Goal: Navigation & Orientation: Find specific page/section

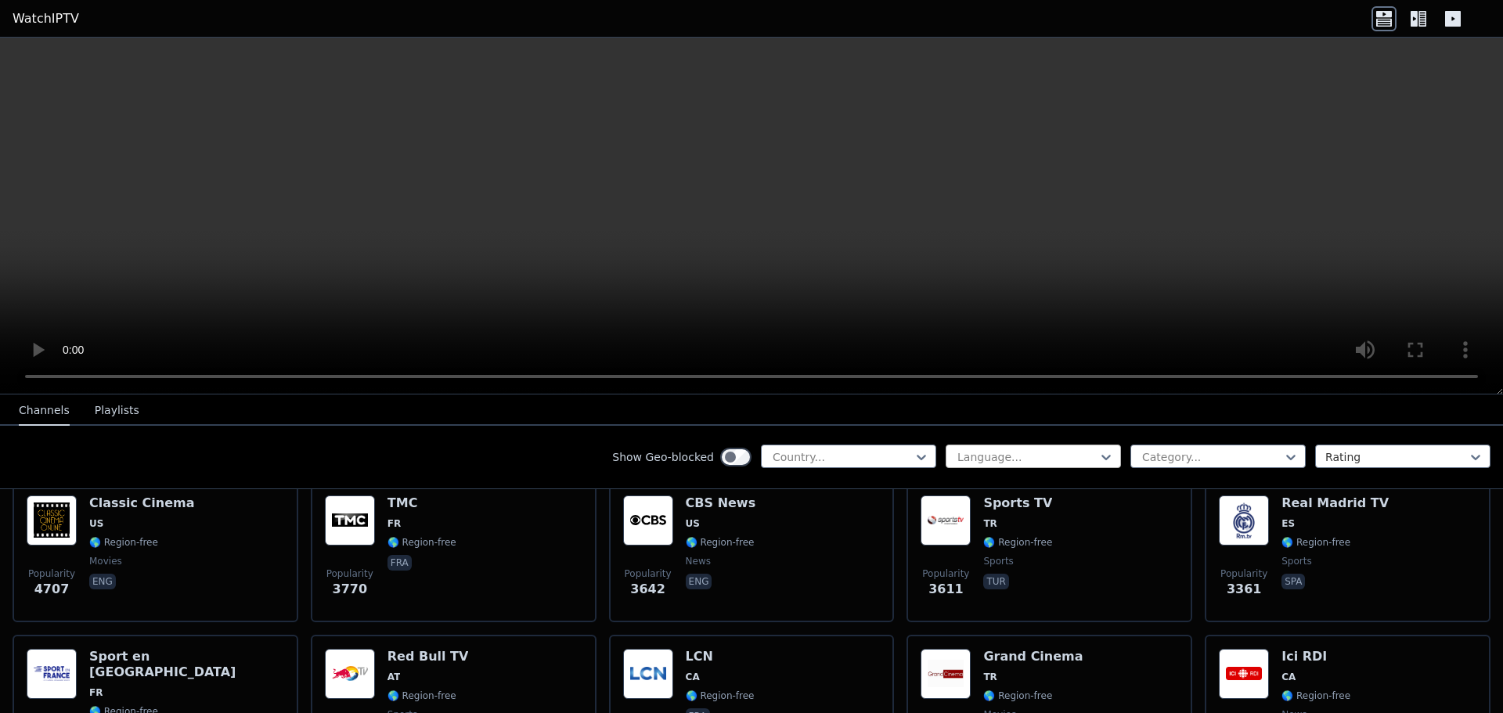
scroll to position [391, 0]
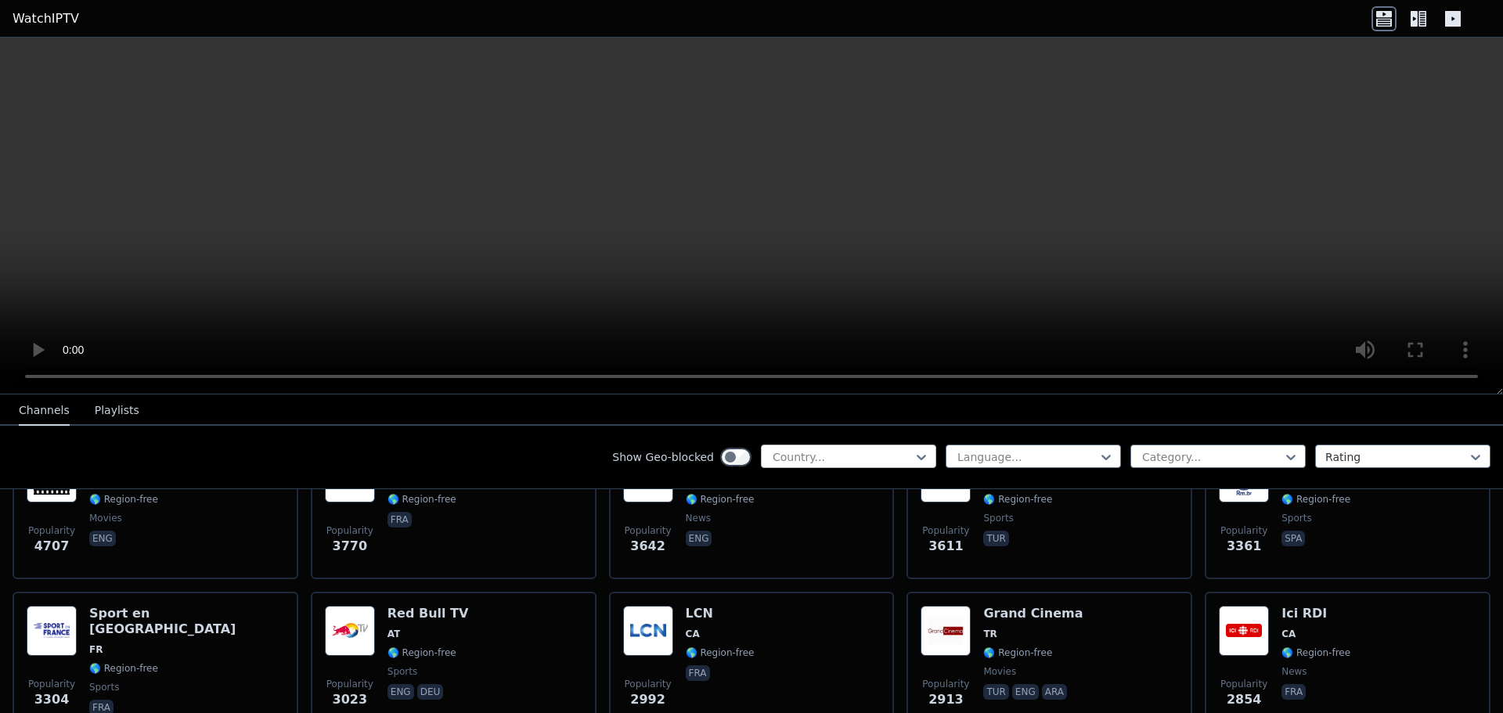
click at [844, 455] on div at bounding box center [842, 457] width 142 height 16
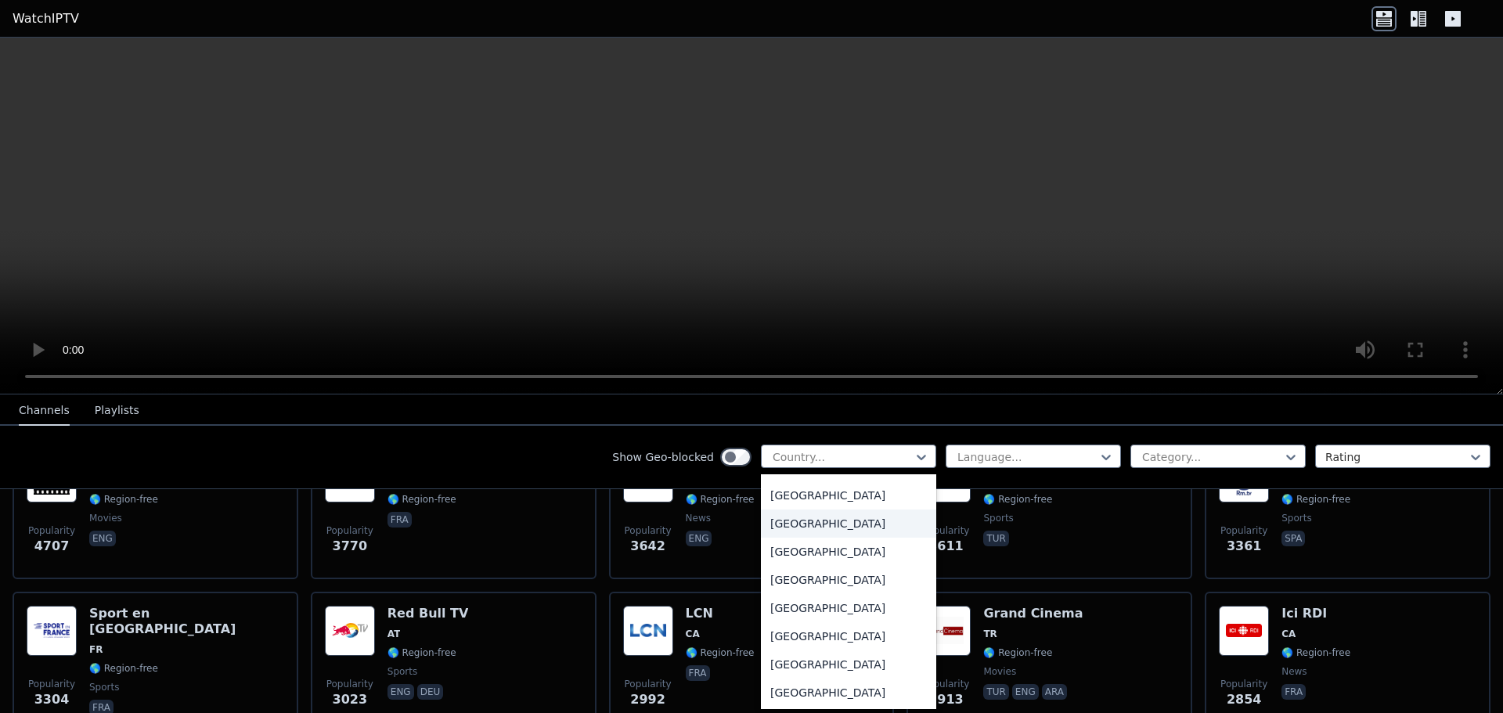
scroll to position [783, 0]
click at [806, 634] on div "[GEOGRAPHIC_DATA]" at bounding box center [848, 639] width 175 height 28
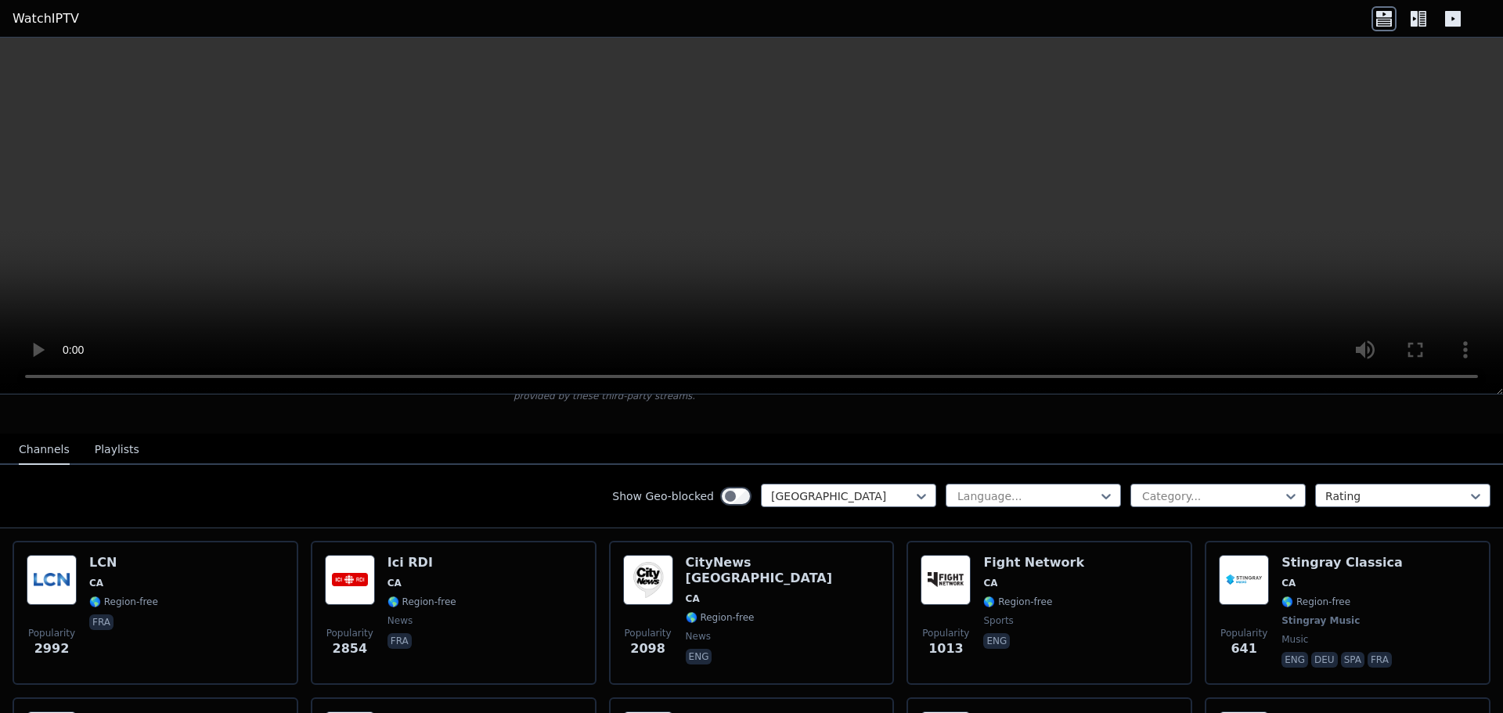
scroll to position [157, 0]
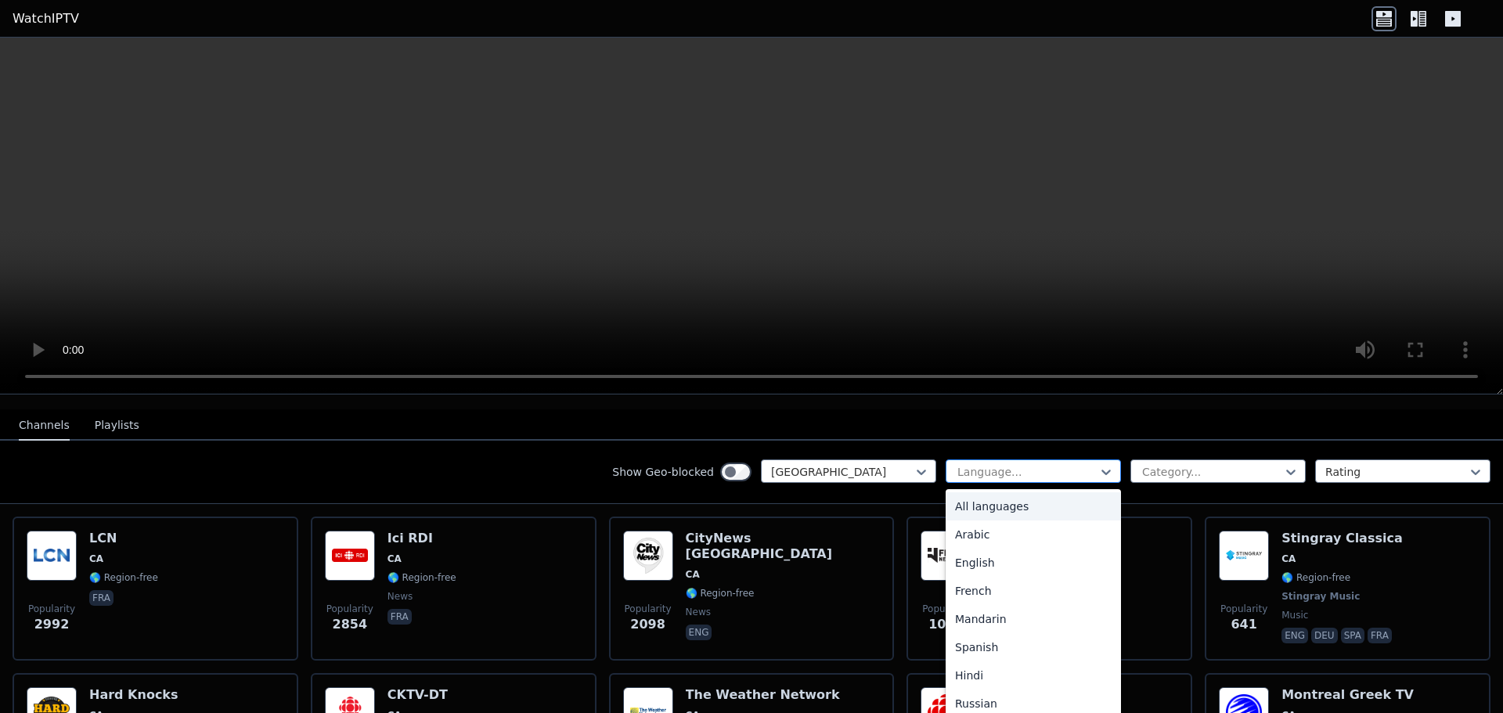
click at [983, 464] on div at bounding box center [1027, 472] width 142 height 16
click at [999, 554] on div "English" at bounding box center [1032, 563] width 175 height 28
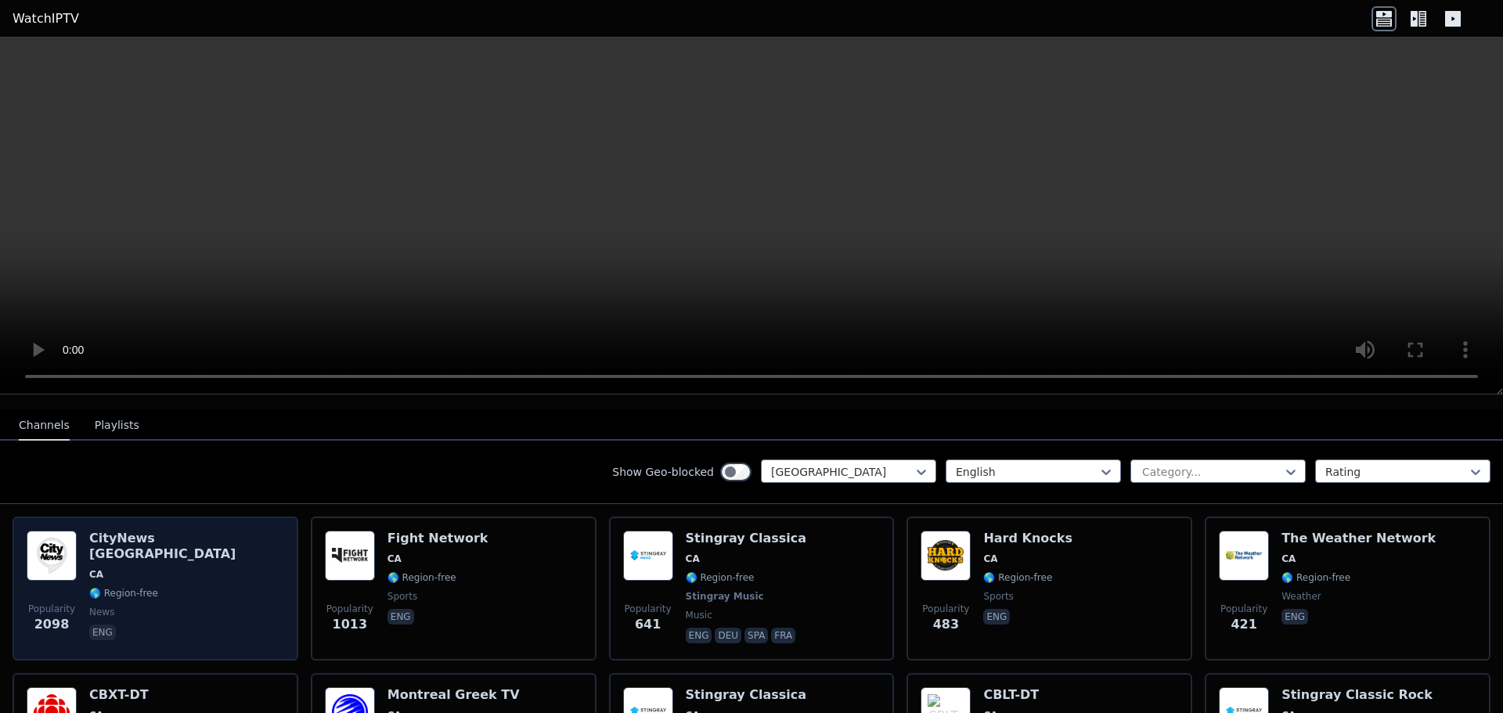
click at [165, 568] on span "CA" at bounding box center [186, 574] width 195 height 13
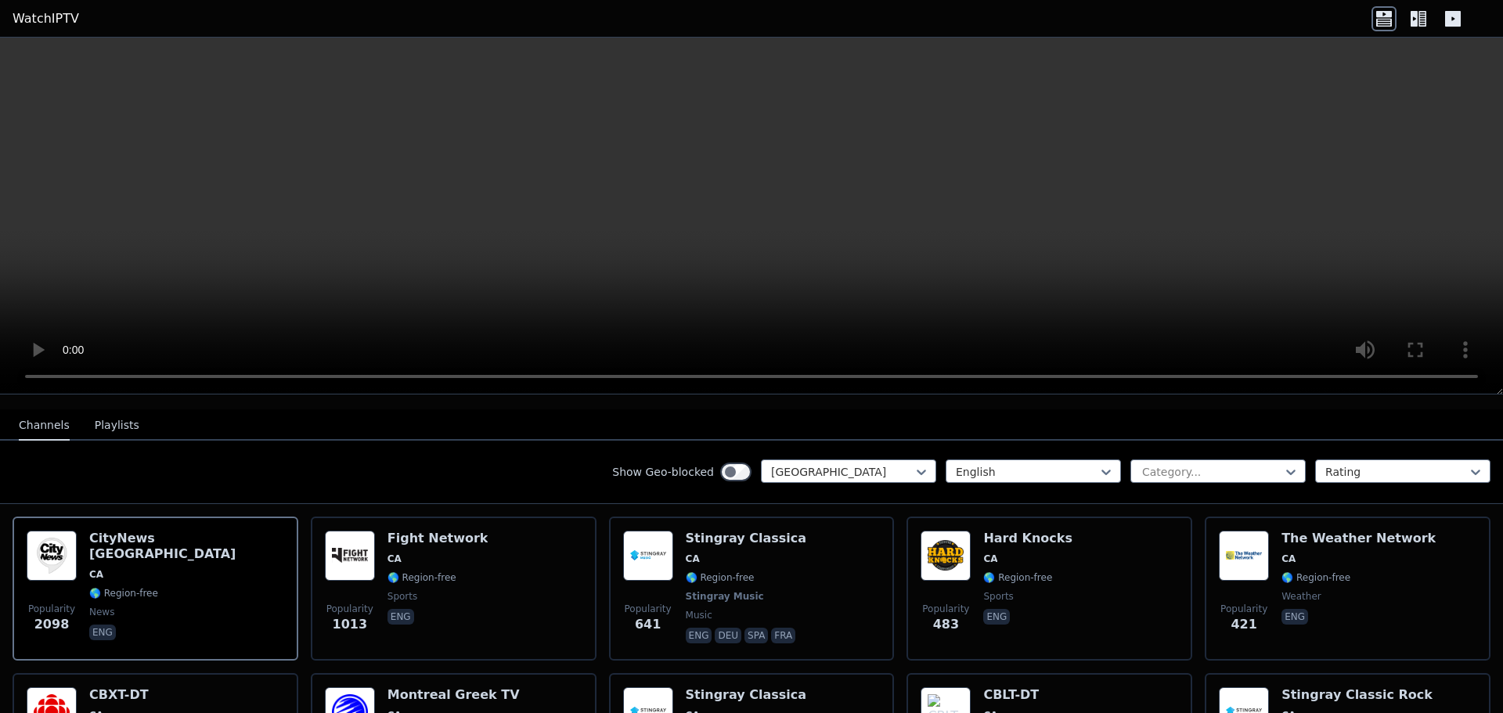
click at [1417, 16] on icon at bounding box center [1413, 19] width 7 height 16
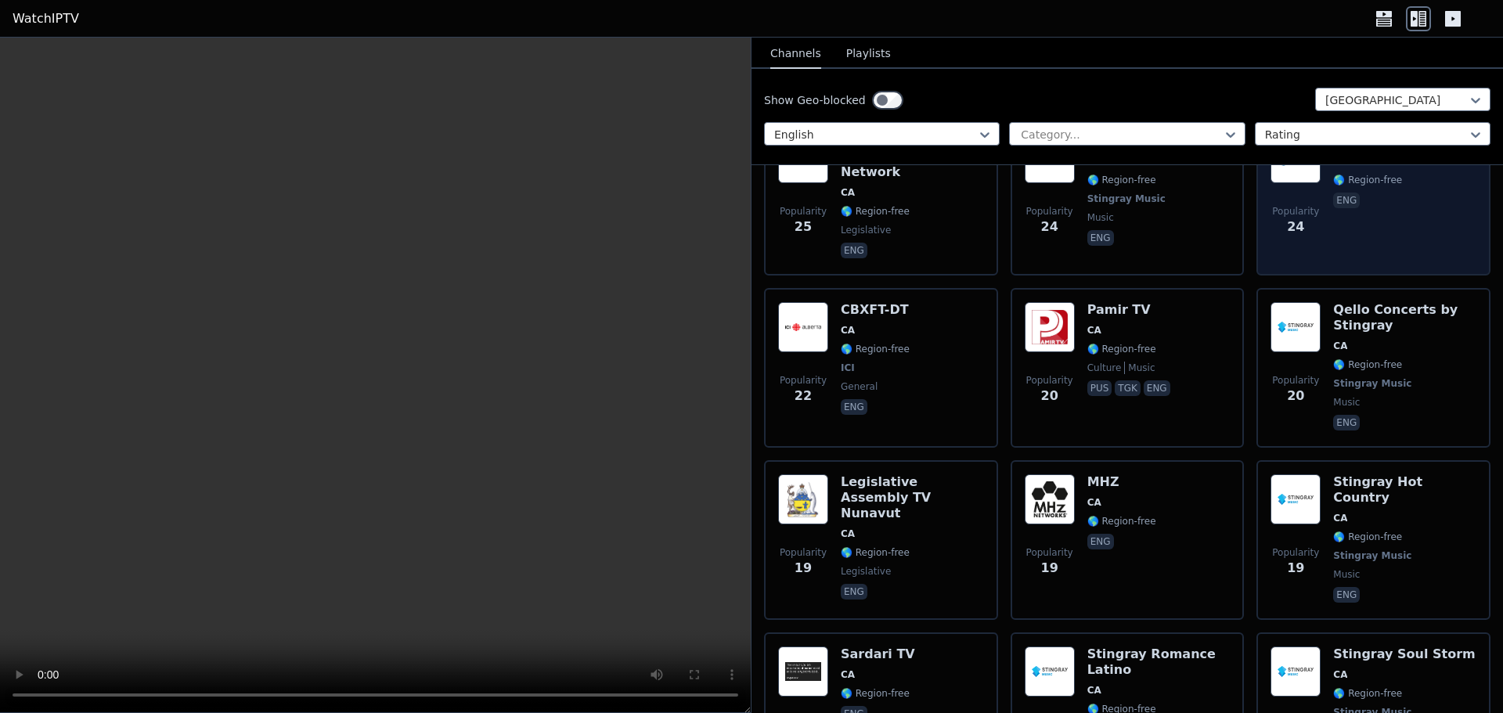
scroll to position [4132, 0]
